Goal: Task Accomplishment & Management: Complete application form

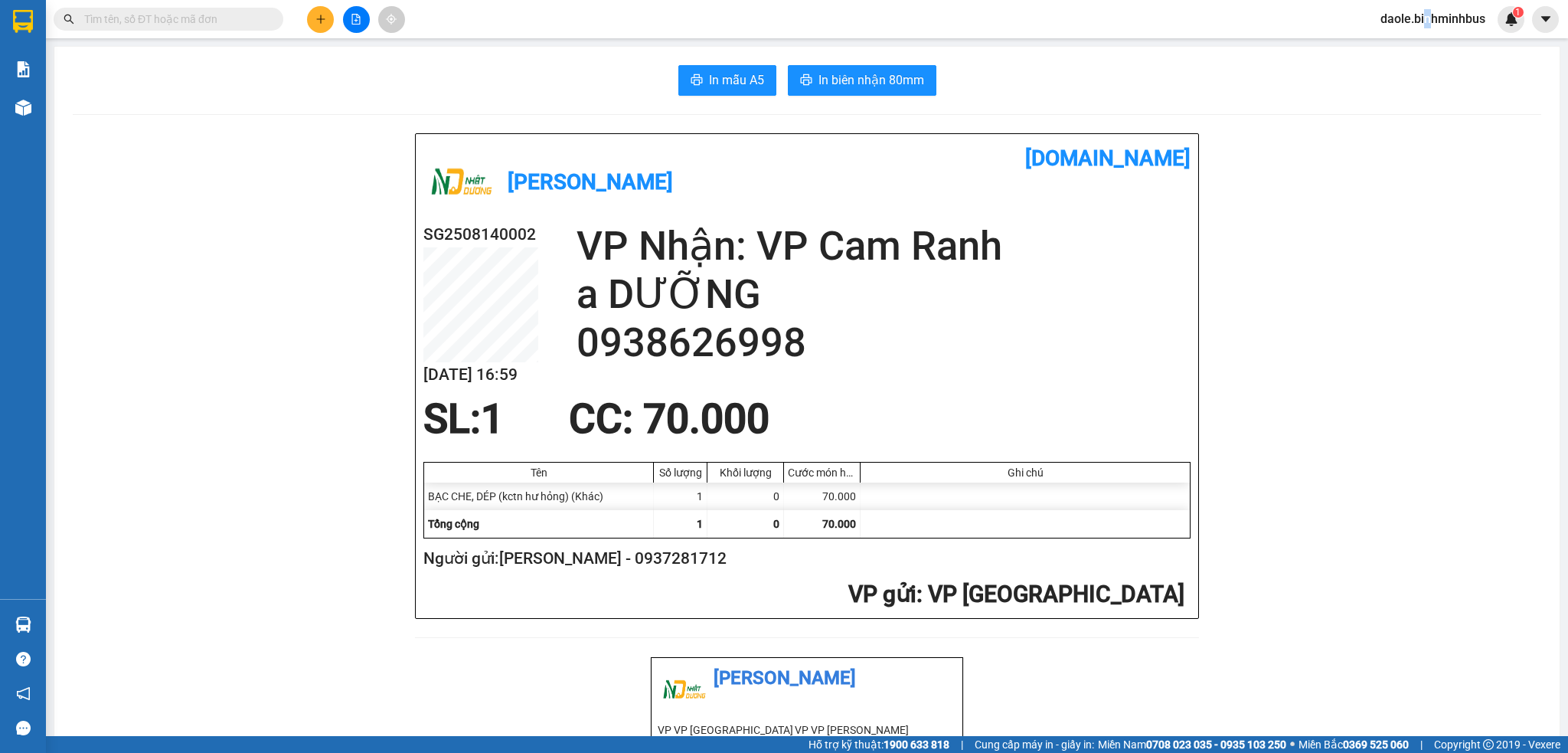
click at [1427, 13] on span "daole.binhminhbus" at bounding box center [1432, 18] width 130 height 19
click at [1410, 47] on span "Đăng xuất" at bounding box center [1439, 48] width 97 height 17
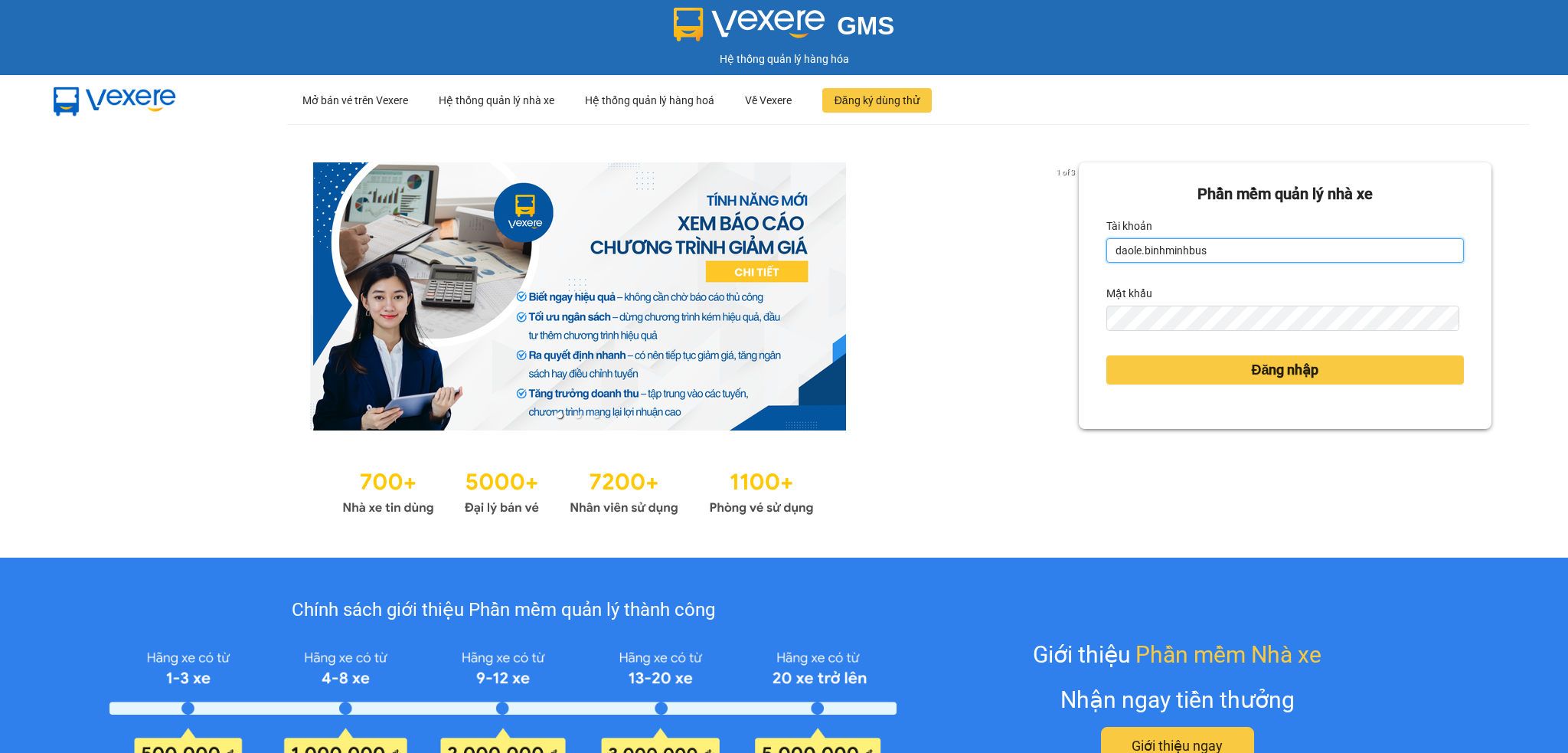
click at [1226, 247] on input "daole.binhminhbus" at bounding box center [1284, 250] width 357 height 24
type input "noc.binhminhbus"
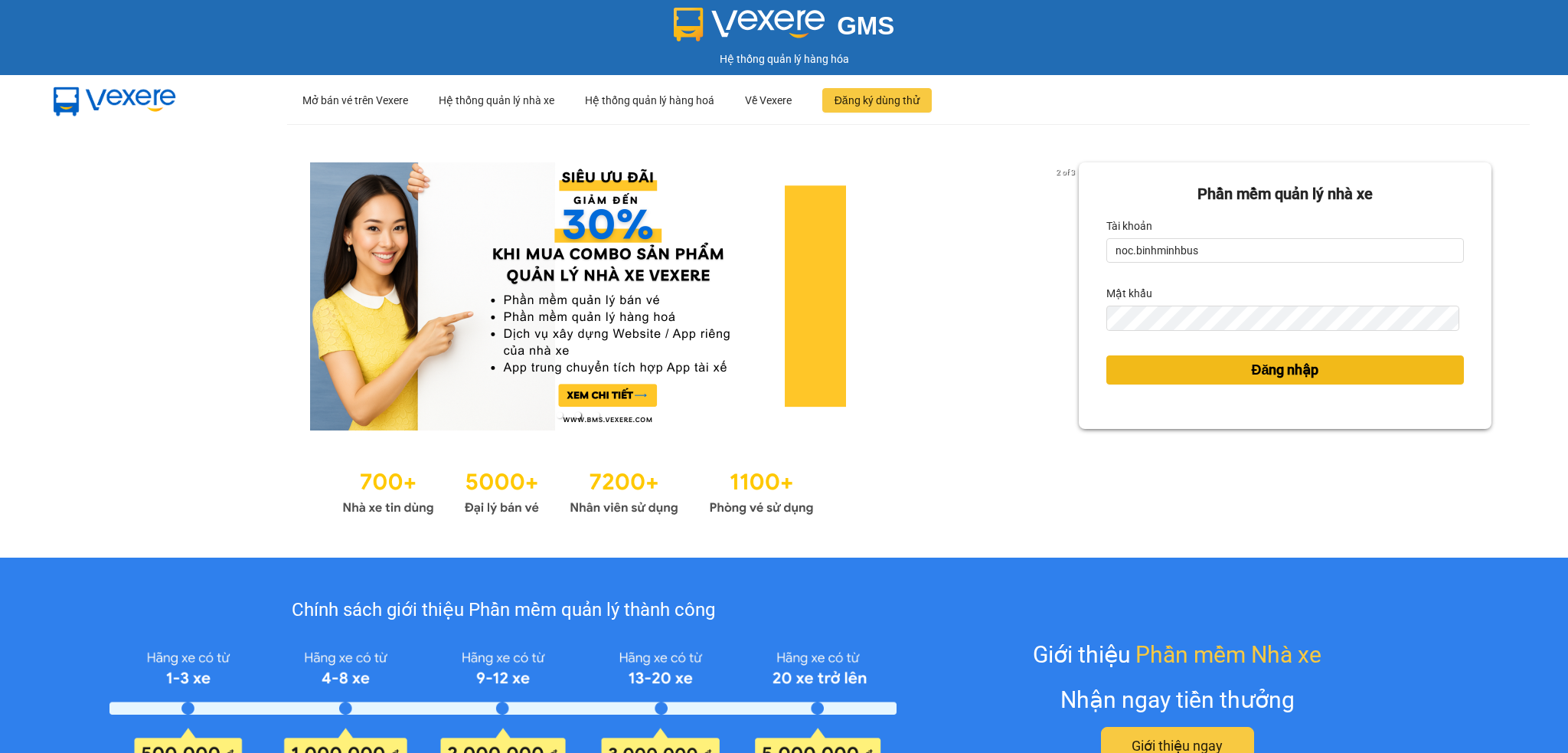
click at [1225, 383] on button "Đăng nhập" at bounding box center [1284, 369] width 357 height 29
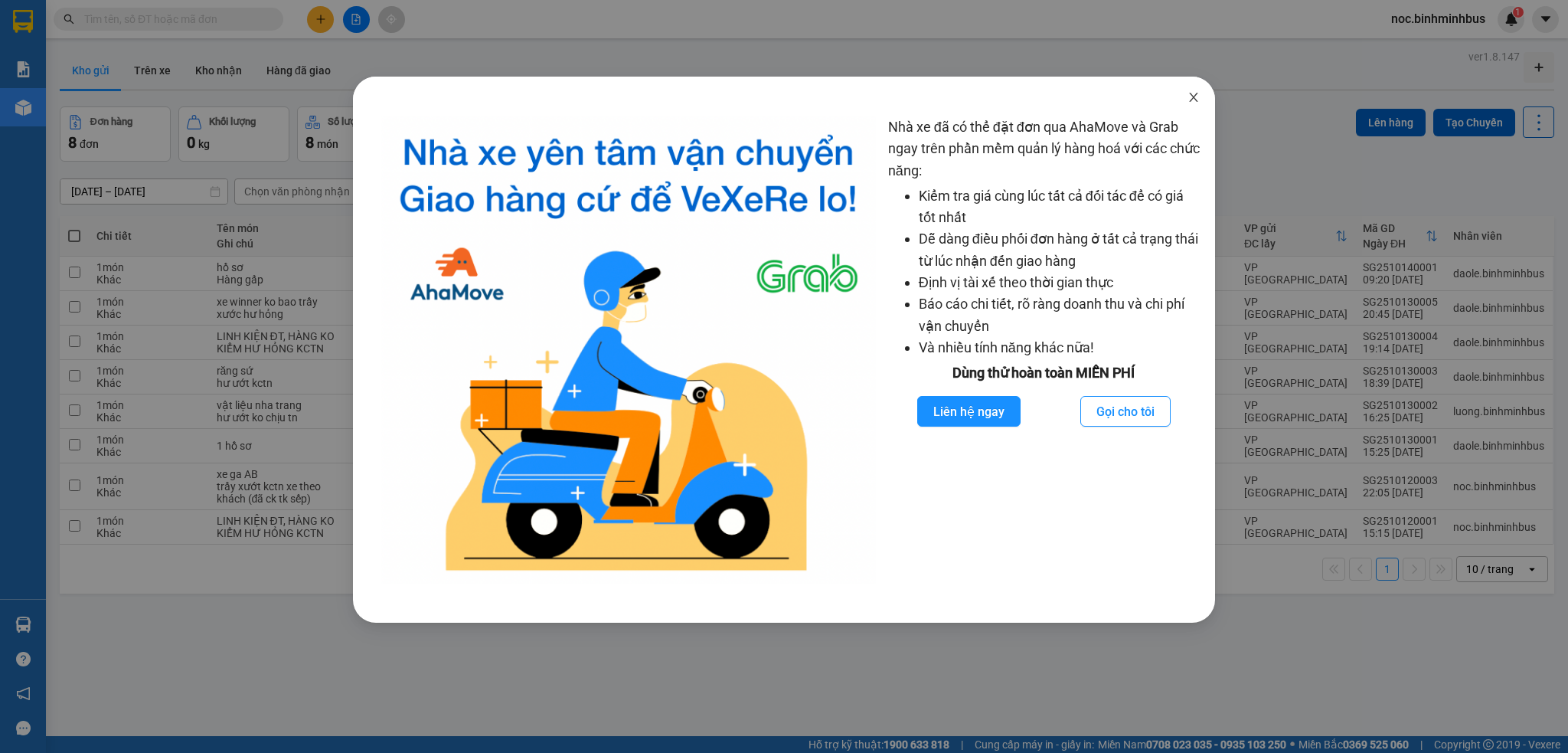
click at [1182, 101] on span "Close" at bounding box center [1193, 97] width 43 height 43
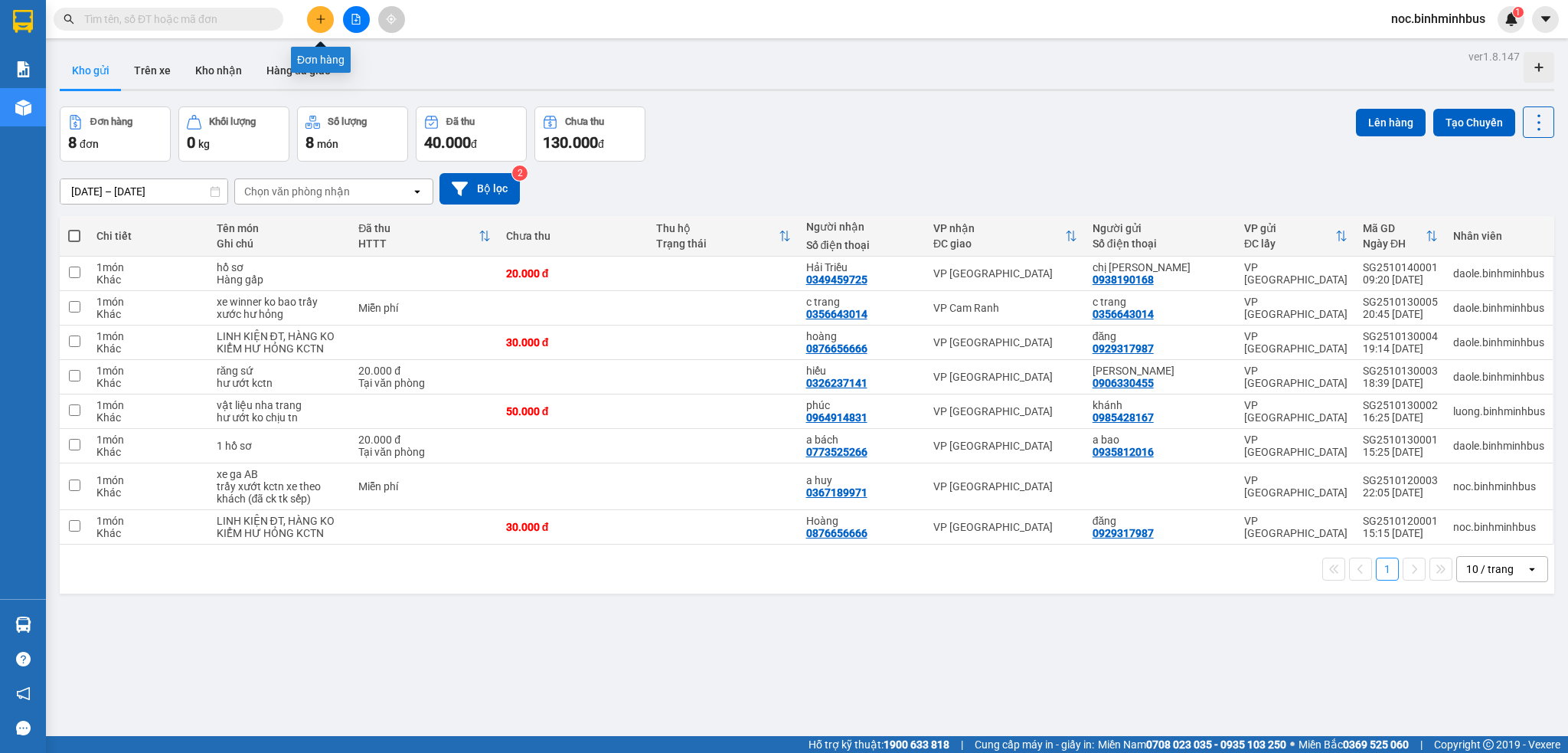
click at [319, 15] on icon "plus" at bounding box center [321, 18] width 11 height 11
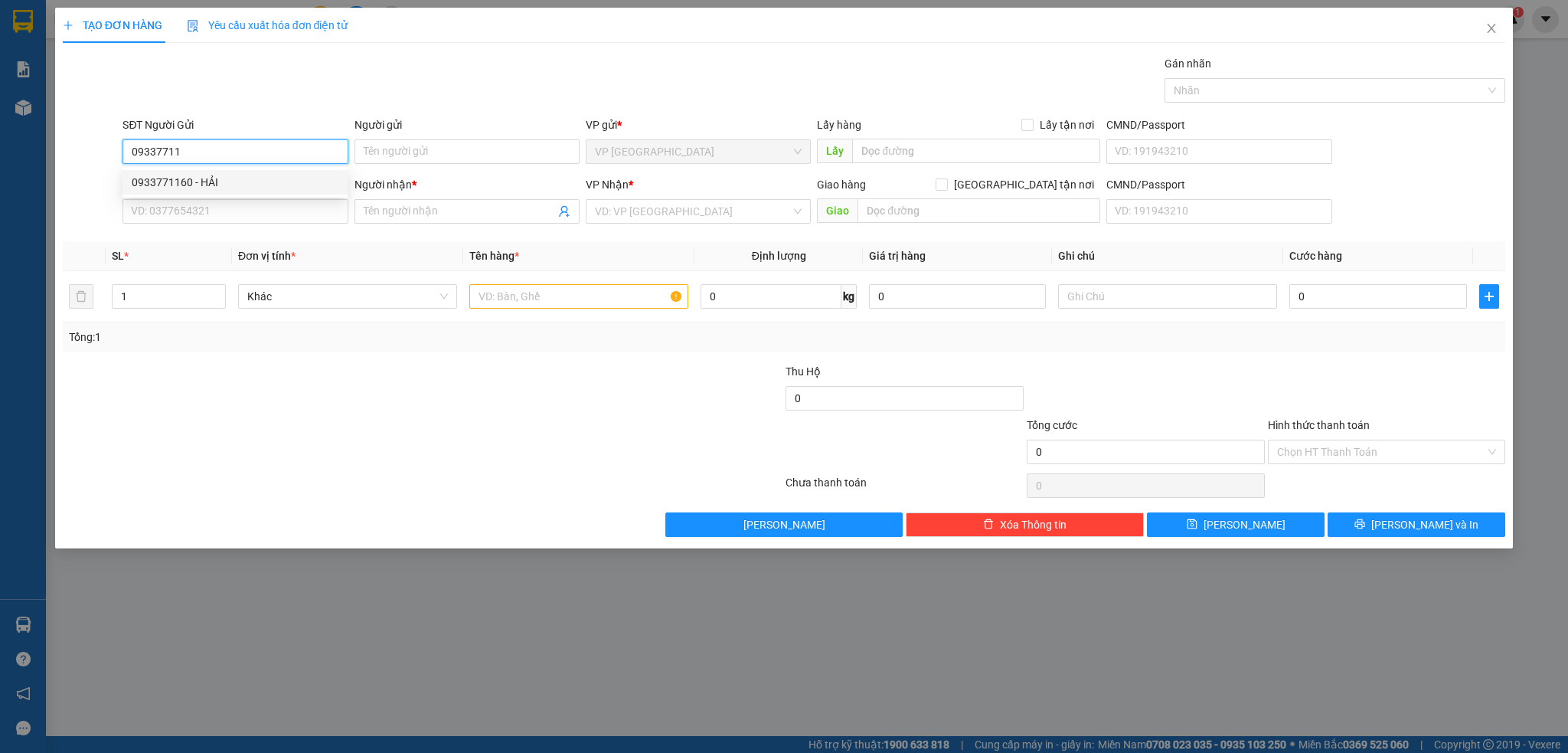
click at [224, 183] on div "0933771160 - HẢI" at bounding box center [234, 183] width 207 height 17
type input "0933771160"
type input "HẢI"
type input "0388677741"
type input "HUYỀN"
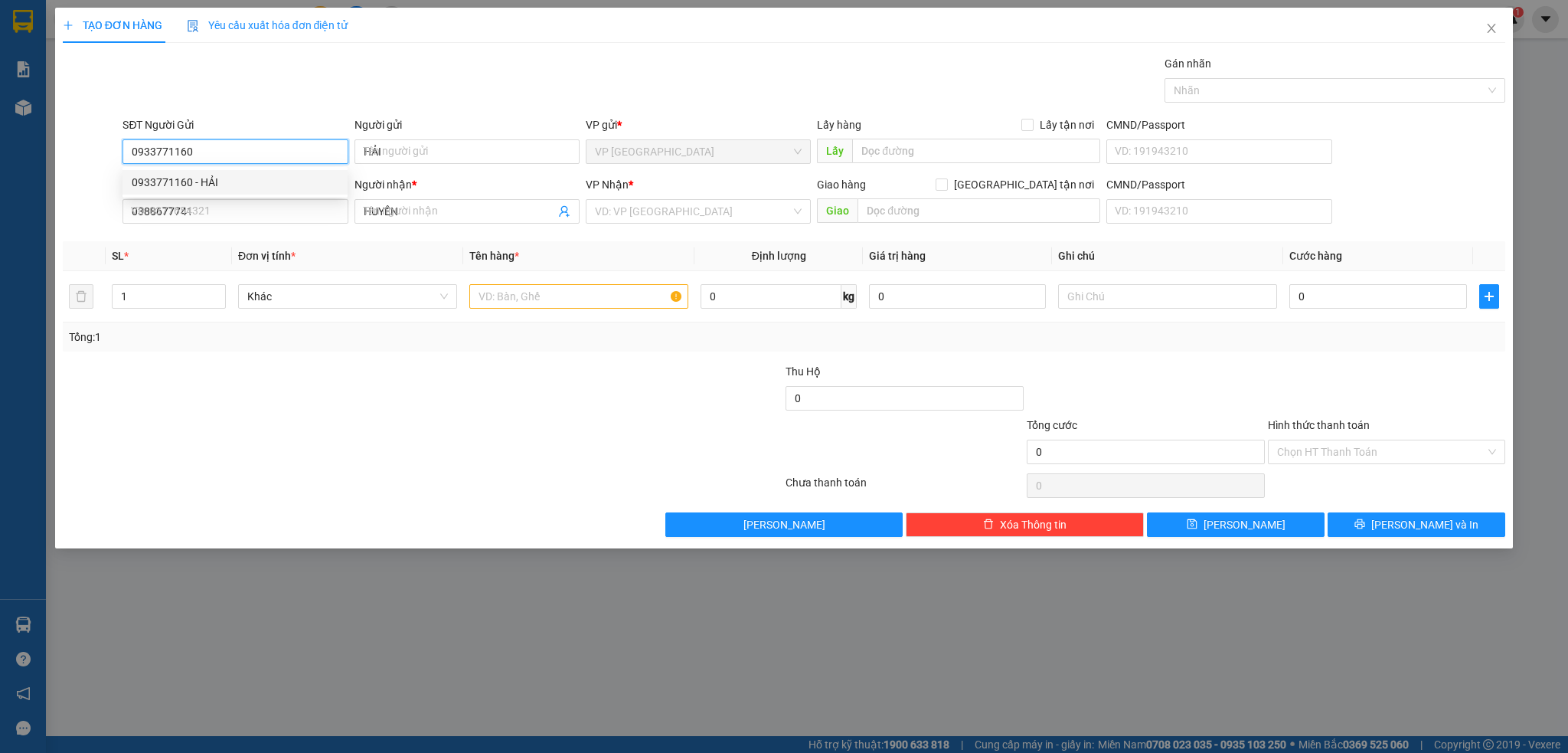
type input "30.000"
type input "0933771160"
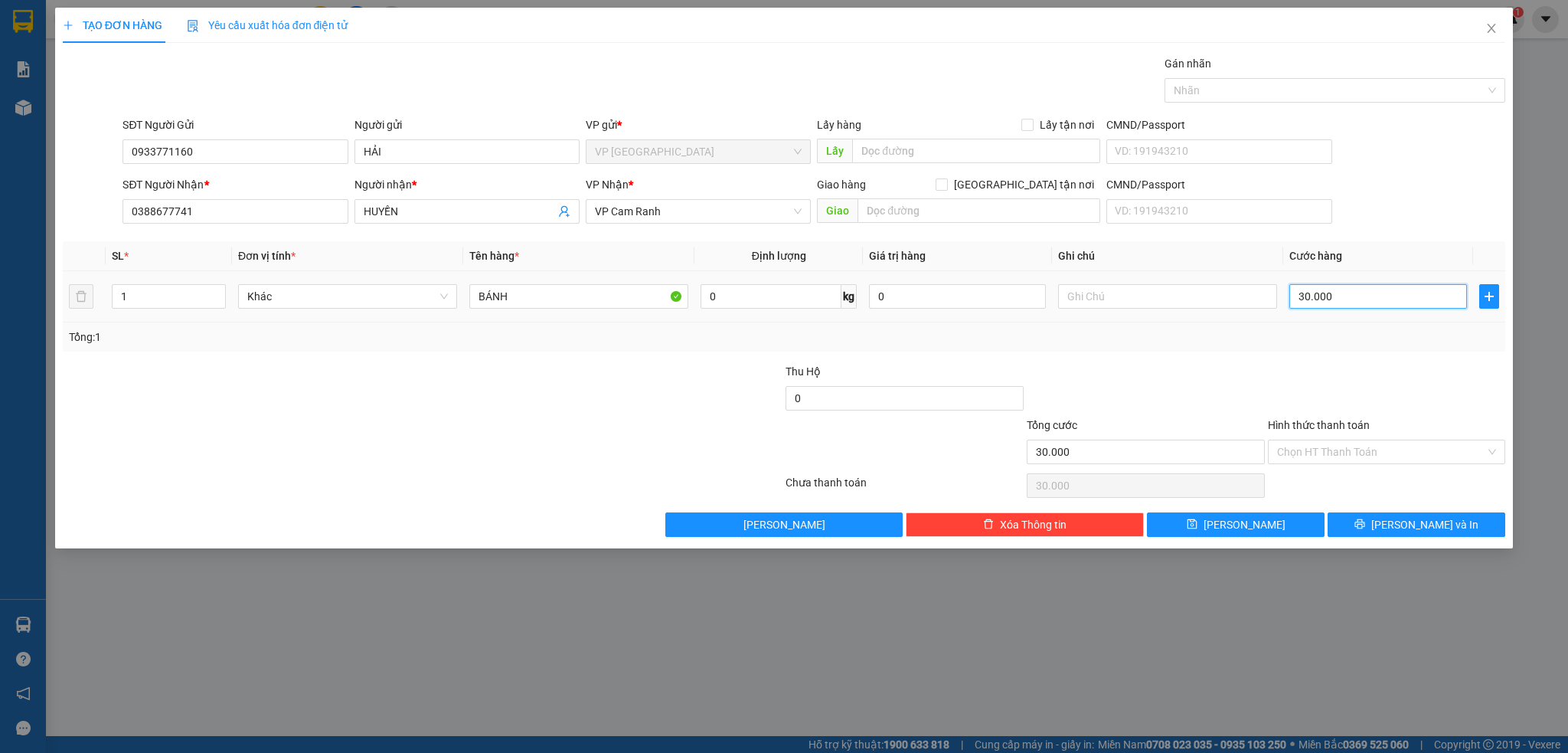
click at [1320, 297] on input "30.000" at bounding box center [1377, 296] width 177 height 24
type input "1"
type input "10"
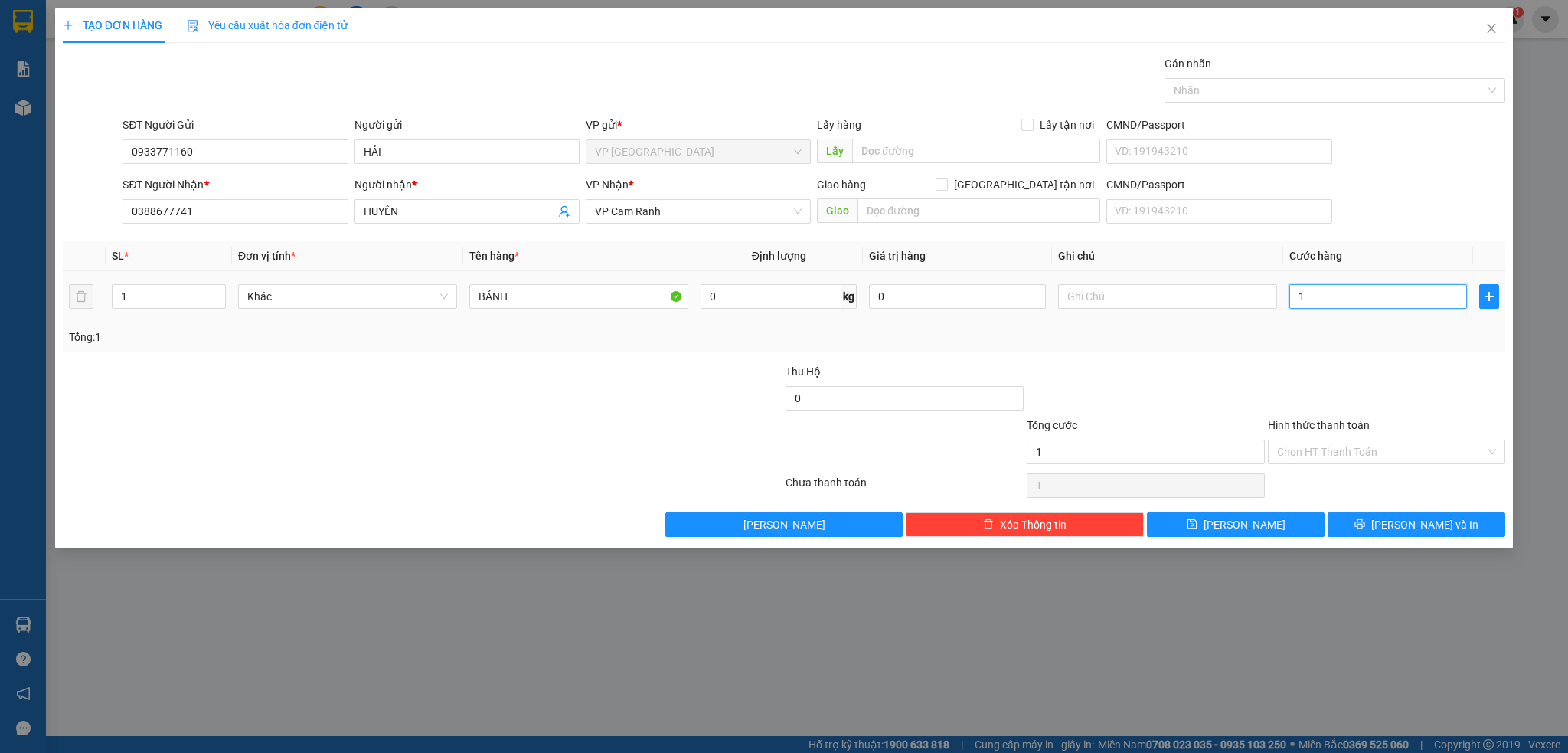
type input "10"
type input "100"
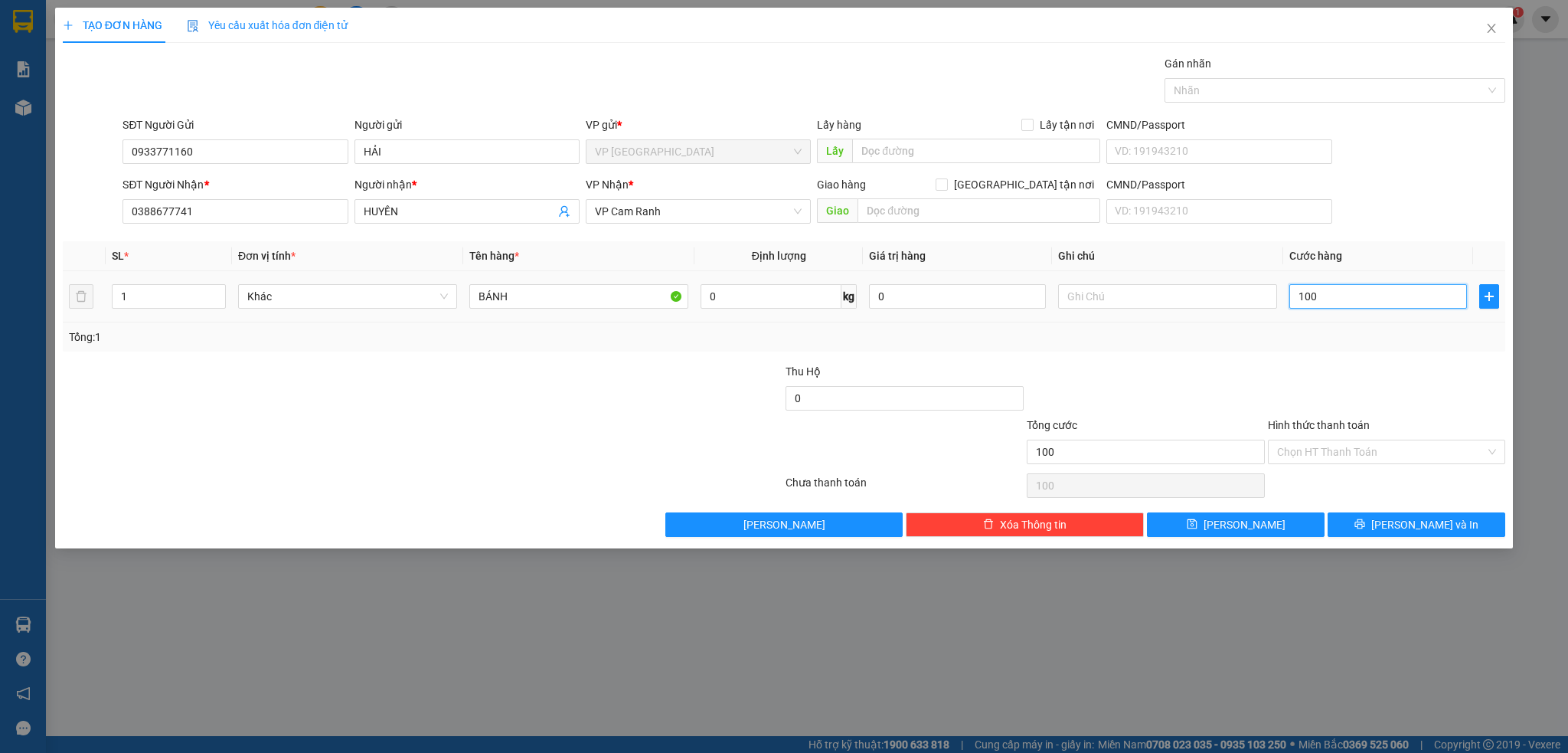
type input "1.000"
type input "10.000"
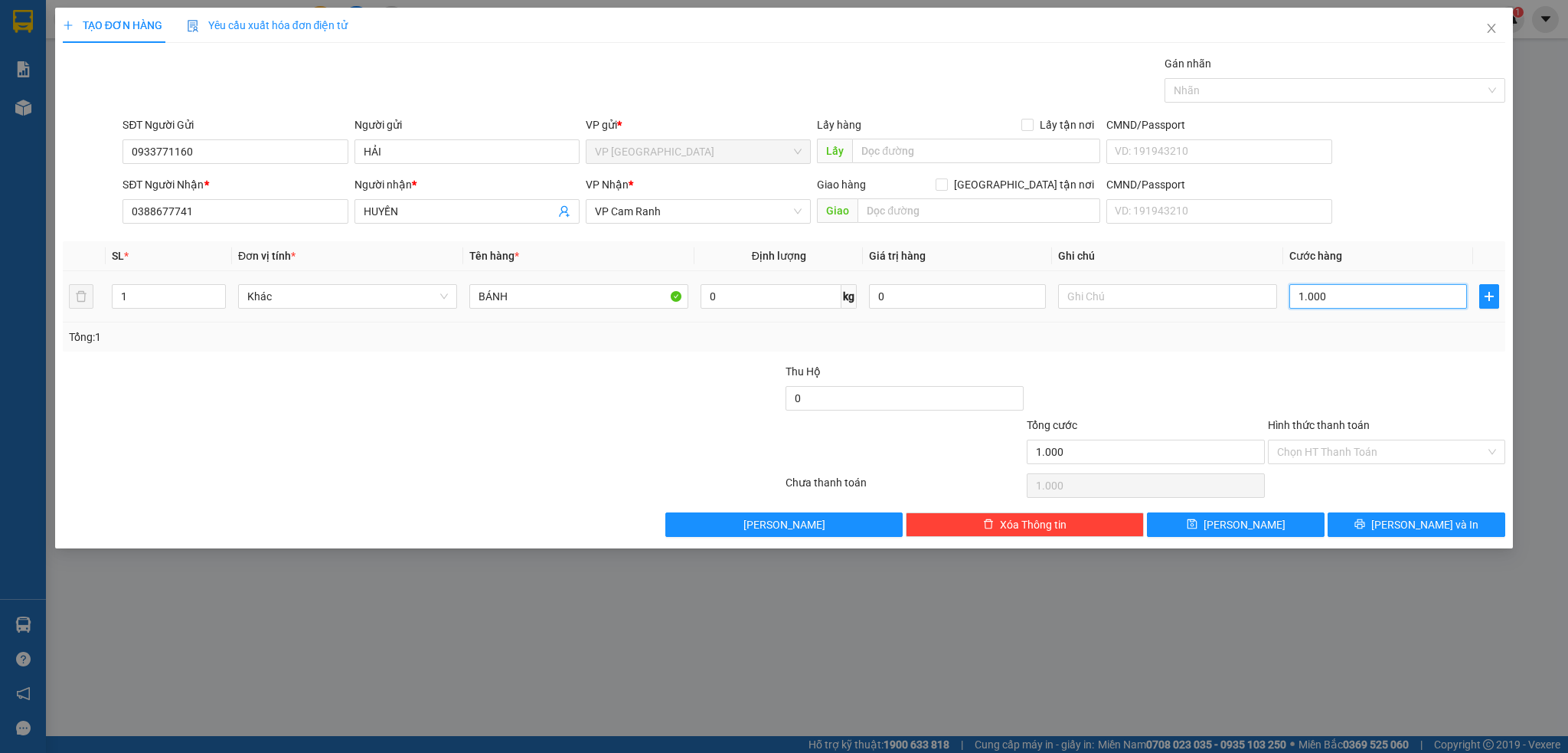
type input "10.000"
type input "100.000"
click at [1216, 358] on div "Transit Pickup Surcharge Ids Transit Deliver Surcharge Ids Transit Deliver Surc…" at bounding box center [784, 296] width 1443 height 482
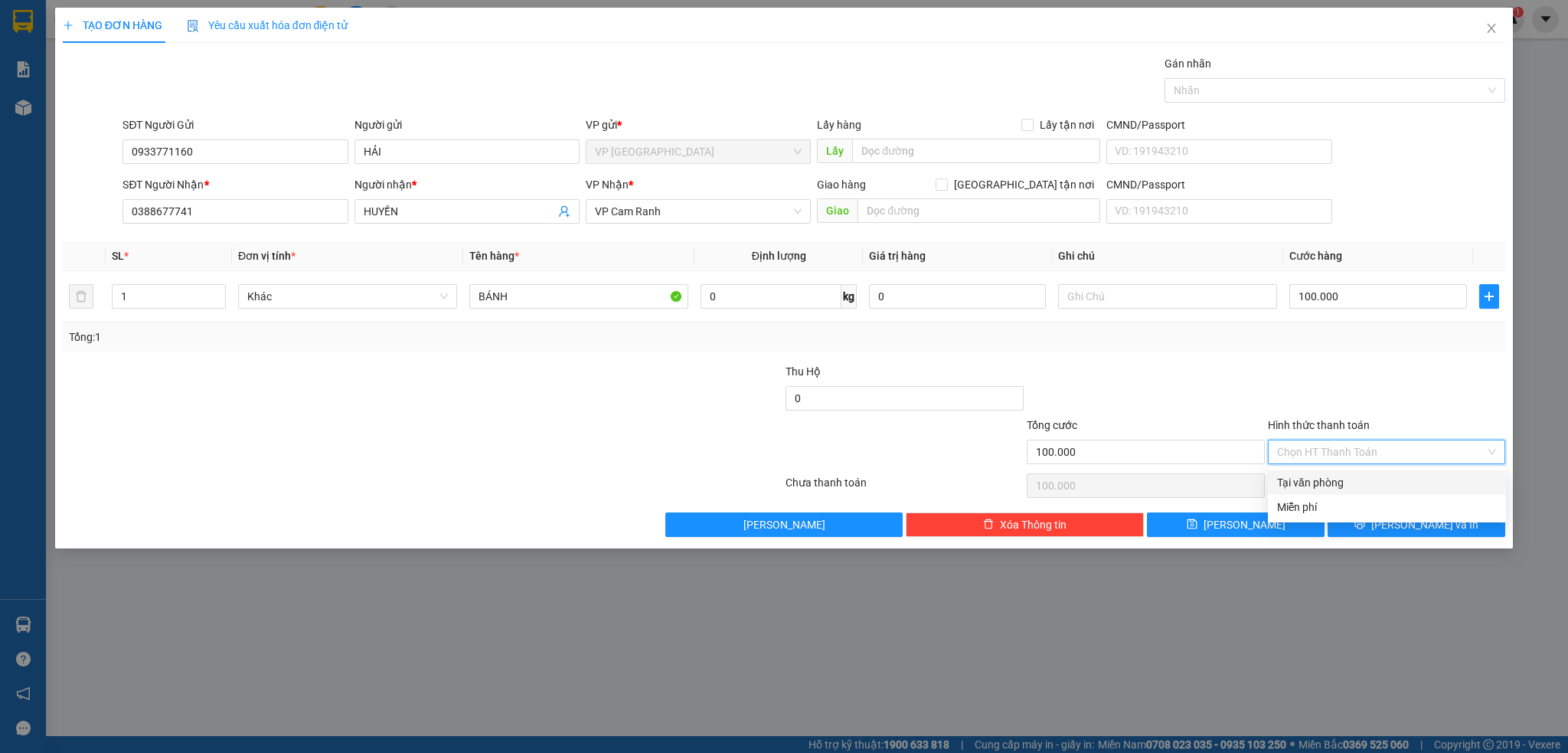
click at [1391, 447] on input "Hình thức thanh toán" at bounding box center [1381, 451] width 209 height 23
click at [1363, 475] on div "Tại văn phòng" at bounding box center [1386, 482] width 219 height 17
type input "0"
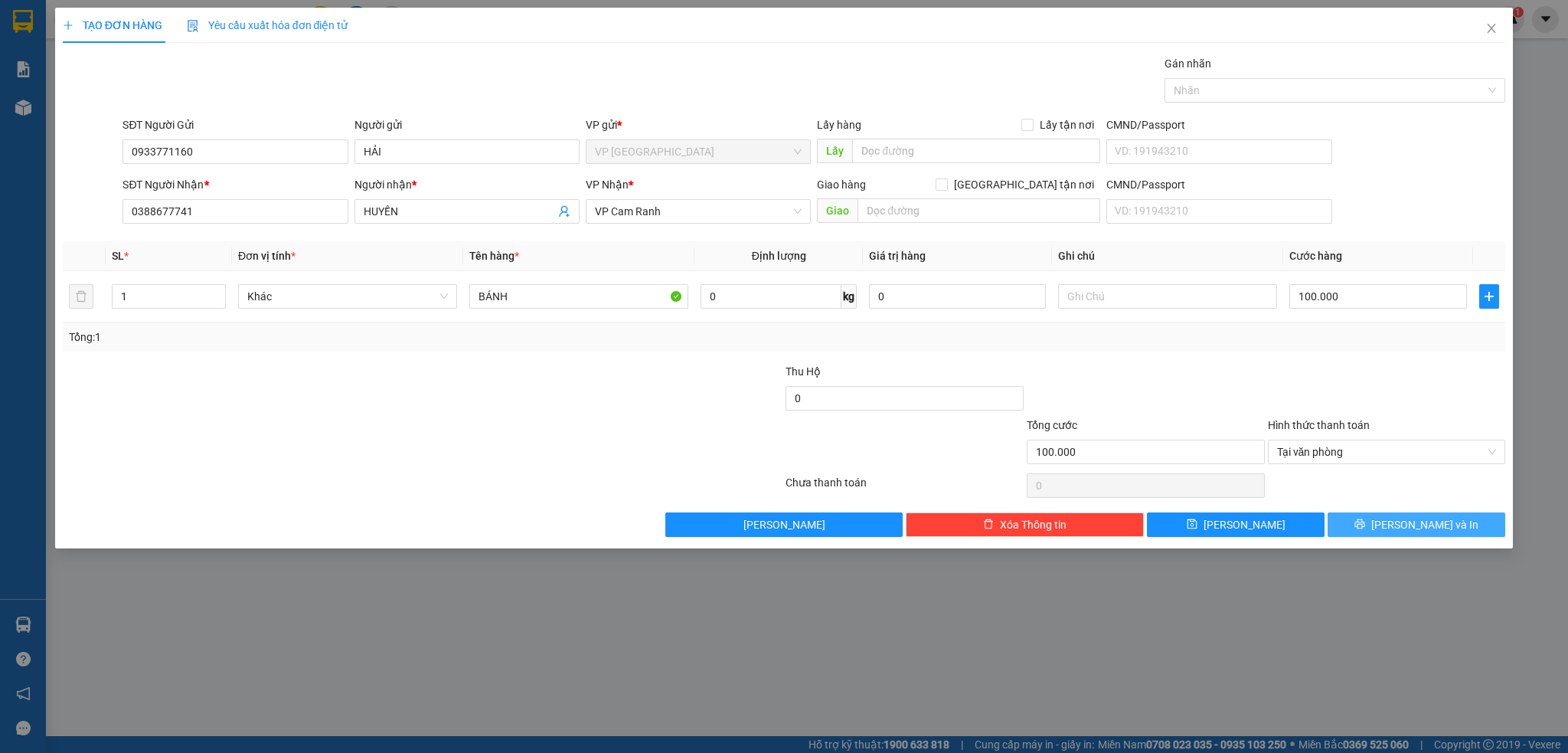
click at [1409, 527] on span "Lưu và In" at bounding box center [1425, 524] width 107 height 17
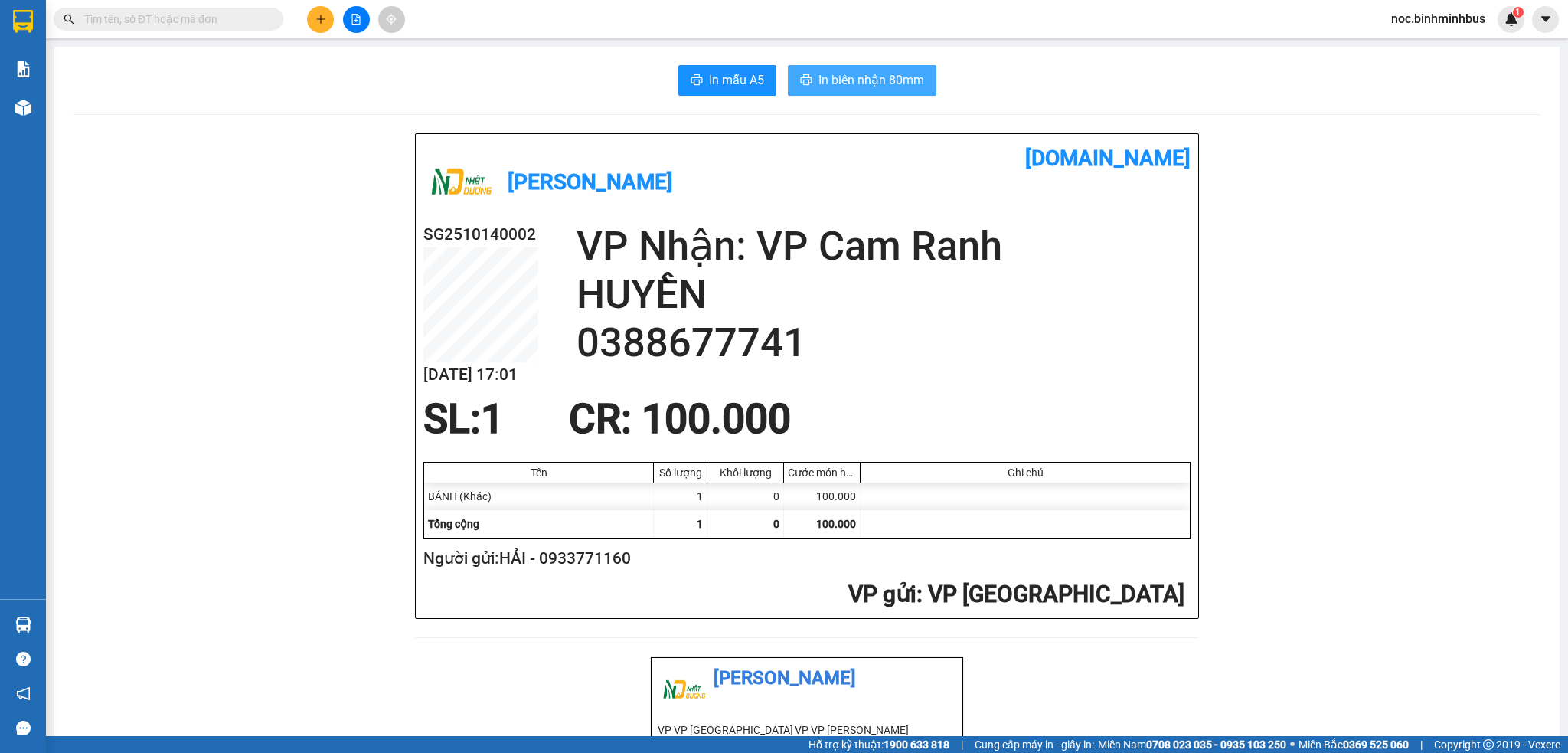
click at [872, 80] on span "In biên nhận 80mm" at bounding box center [871, 80] width 105 height 19
